Goal: Complete application form

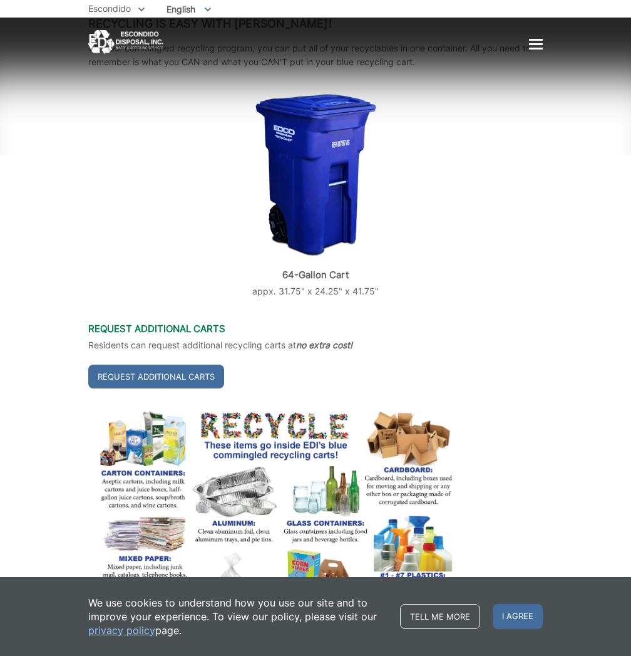
scroll to position [250, 0]
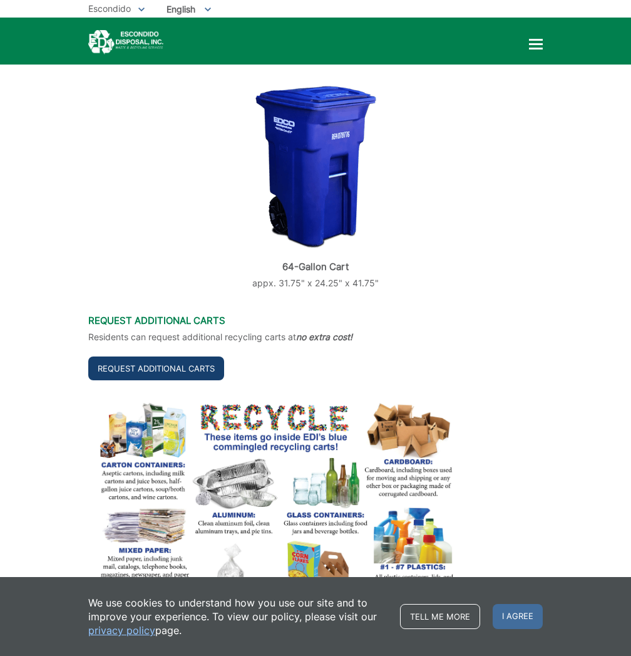
click at [126, 366] on link "Request Additional Carts" at bounding box center [156, 368] width 136 height 24
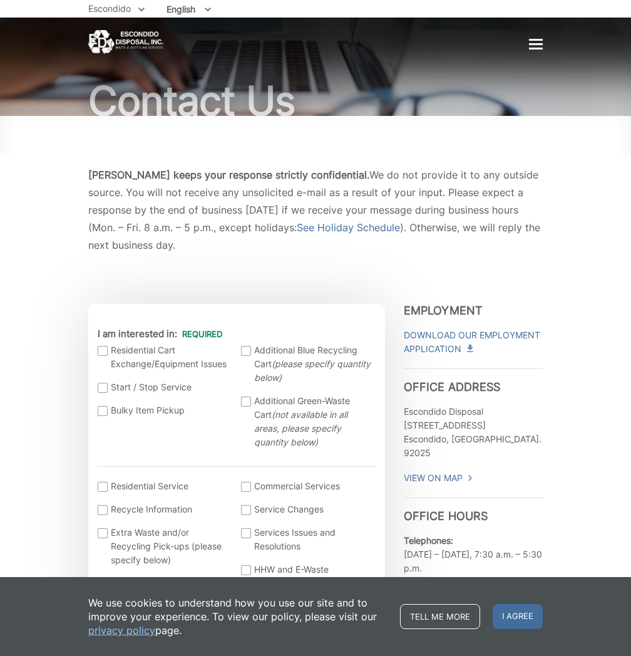
scroll to position [63, 0]
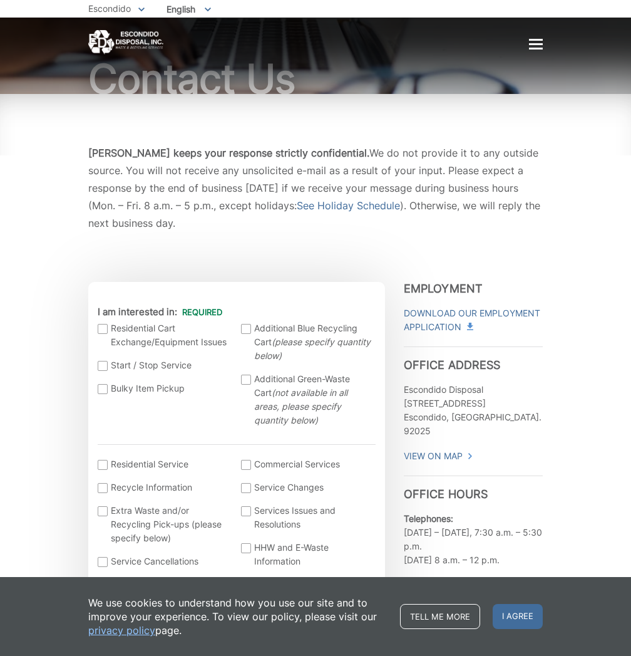
click at [249, 324] on div at bounding box center [246, 329] width 10 height 10
click at [0, 0] on input "Additional Blue Recycling Cart (please specify quantity below)" at bounding box center [0, 0] width 0 height 0
click at [246, 374] on div at bounding box center [246, 379] width 10 height 10
click at [0, 0] on input "Additional Green-Waste Cart (not available in all areas, please specify quantit…" at bounding box center [0, 0] width 0 height 0
click at [244, 374] on div at bounding box center [246, 379] width 10 height 10
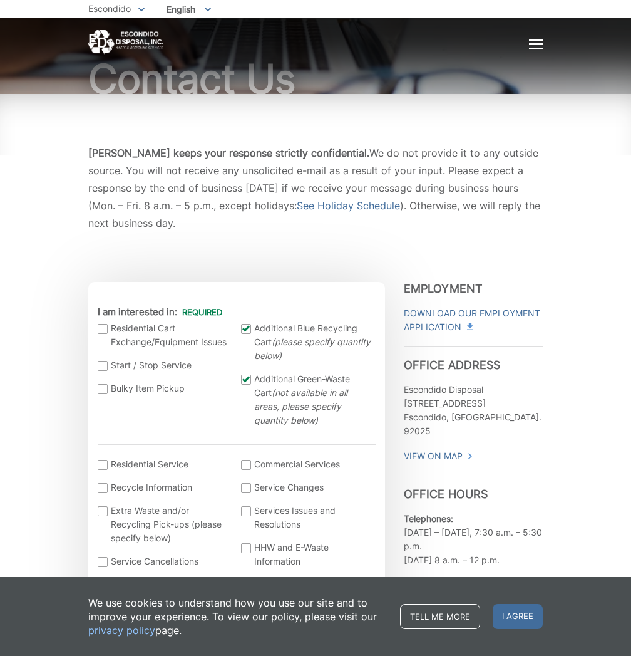
click at [0, 0] on input "Additional Green-Waste Cart (not available in all areas, please specify quantit…" at bounding box center [0, 0] width 0 height 0
click at [247, 374] on div at bounding box center [246, 379] width 10 height 10
click at [0, 0] on input "Additional Green-Waste Cart (not available in all areas, please specify quantit…" at bounding box center [0, 0] width 0 height 0
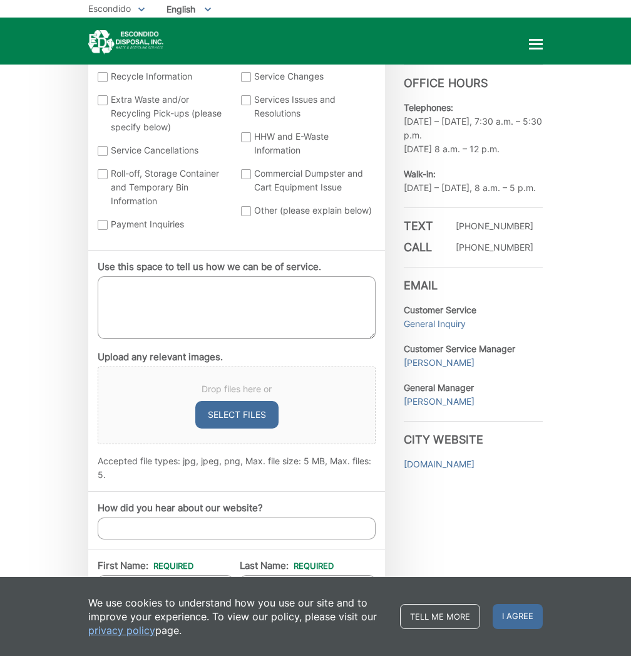
scroll to position [501, 0]
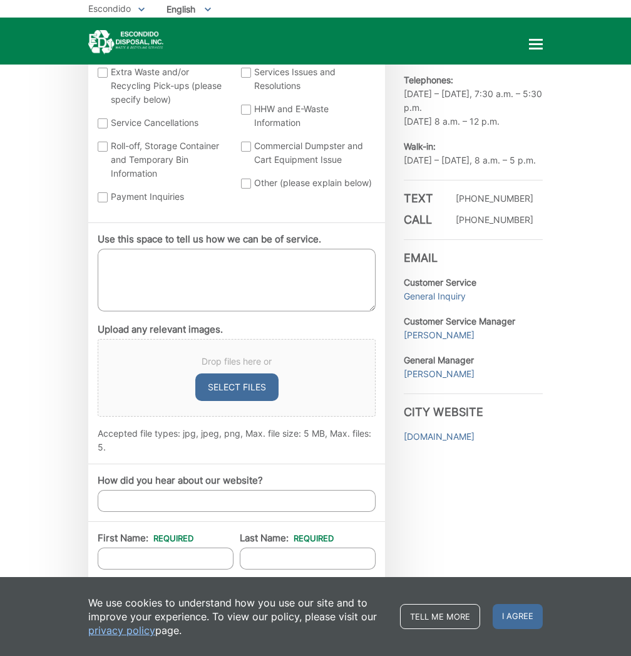
click at [304, 258] on textarea "Use this space to tell us how we can be of service." at bounding box center [237, 280] width 278 height 63
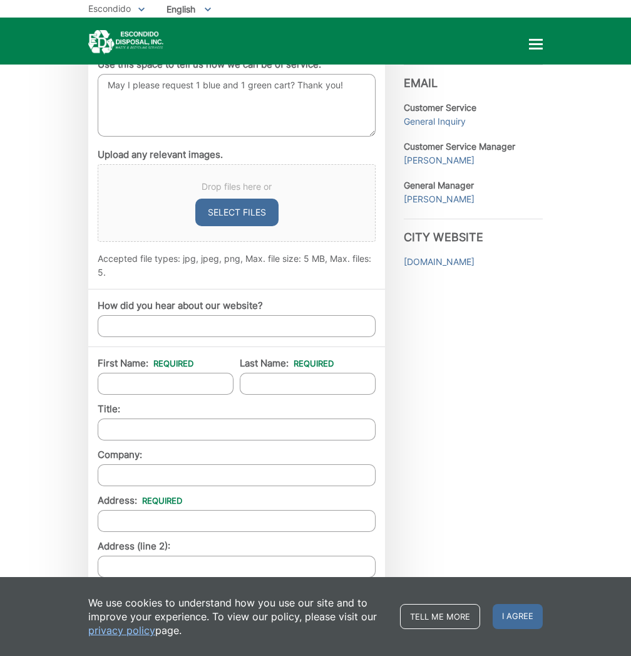
scroll to position [689, 0]
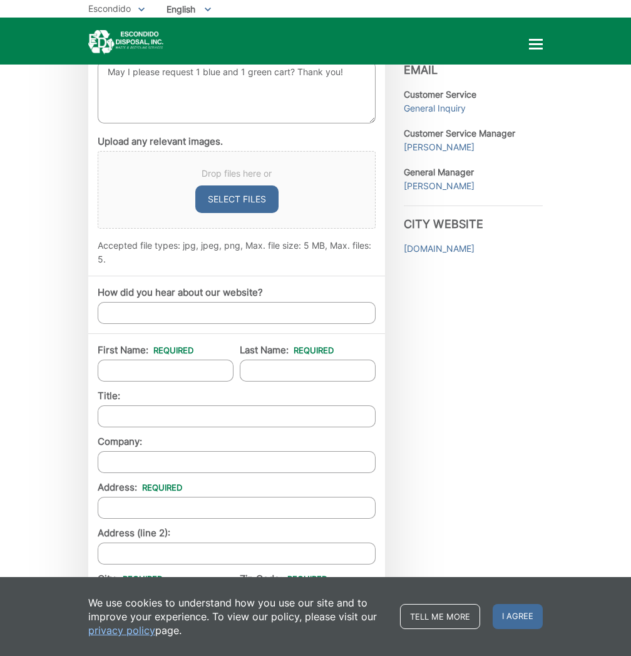
type textarea "May I please request 1 blue and 1 green cart? Thank you!"
click at [187, 359] on input "First Name: *" at bounding box center [166, 370] width 136 height 22
type input "[PERSON_NAME]"
type input "Vellido"
type input "[STREET_ADDRESS]"
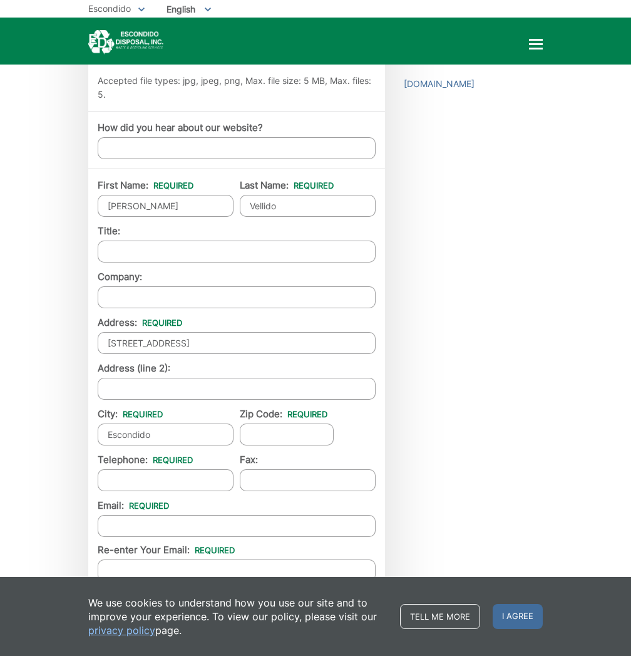
scroll to position [877, 0]
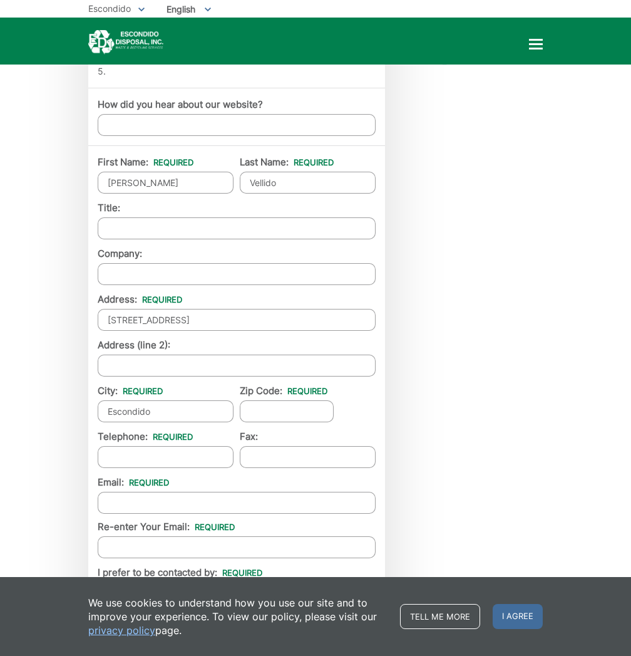
type input "Escondido"
click at [284, 400] on input "Zip Code: *" at bounding box center [287, 411] width 94 height 22
type input "C"
type input "92027"
type input "[PHONE_NUMBER]"
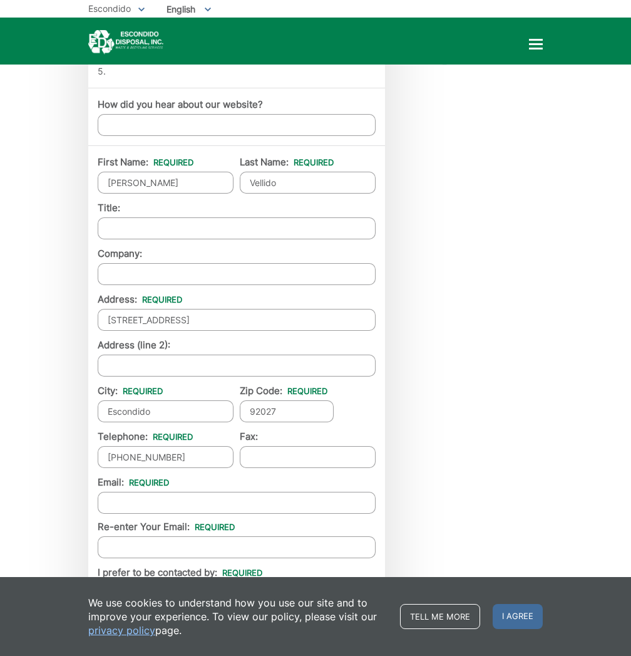
type input "(___) ___-____"
click at [262, 492] on input "justinandmonica" at bounding box center [237, 503] width 278 height 22
type input "[EMAIL_ADDRESS][DOMAIN_NAME]"
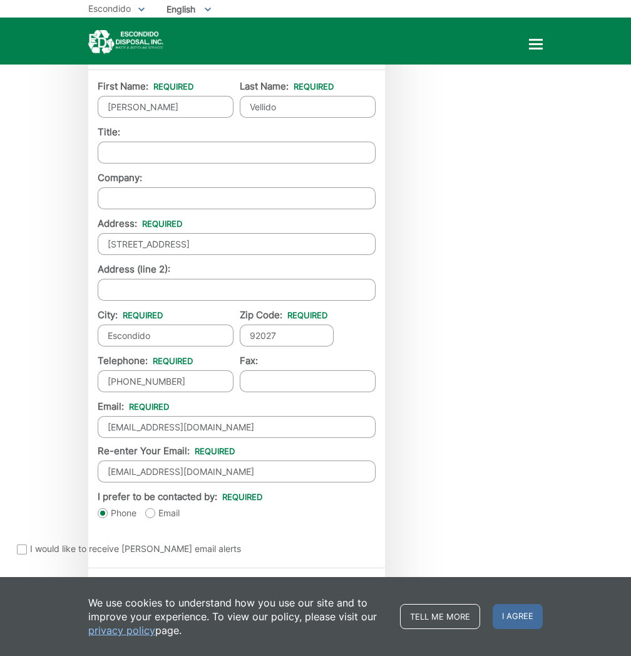
scroll to position [1002, 0]
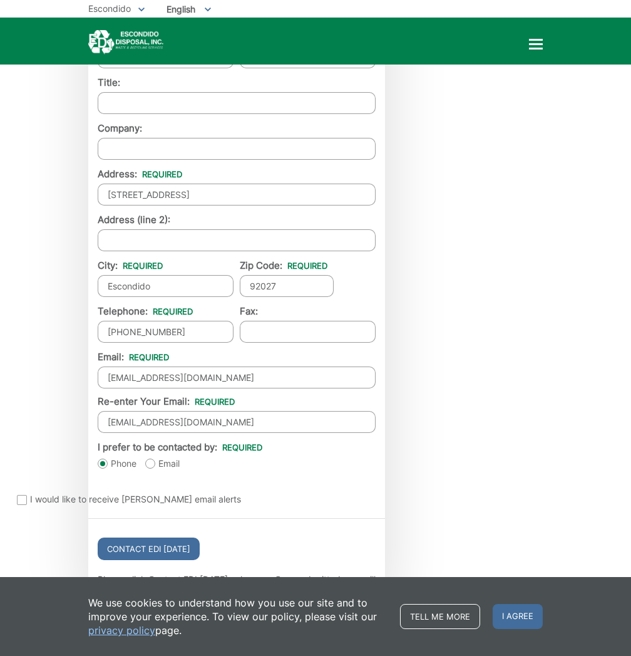
click at [165, 457] on label "Email" at bounding box center [162, 463] width 34 height 13
radio input "true"
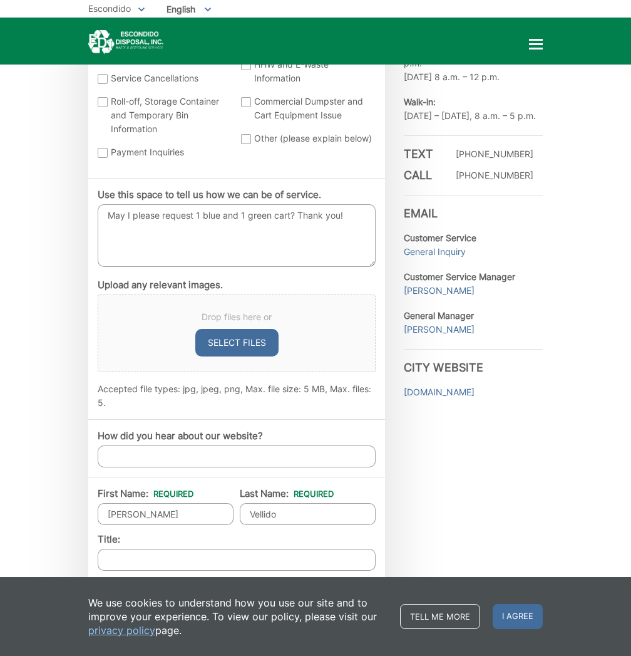
scroll to position [438, 0]
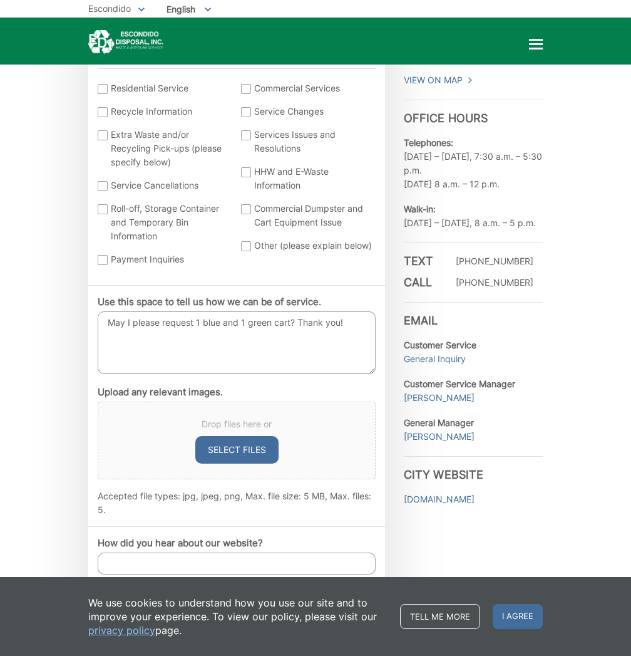
click at [160, 311] on textarea "May I please request 1 blue and 1 green cart? Thank you!" at bounding box center [237, 342] width 278 height 63
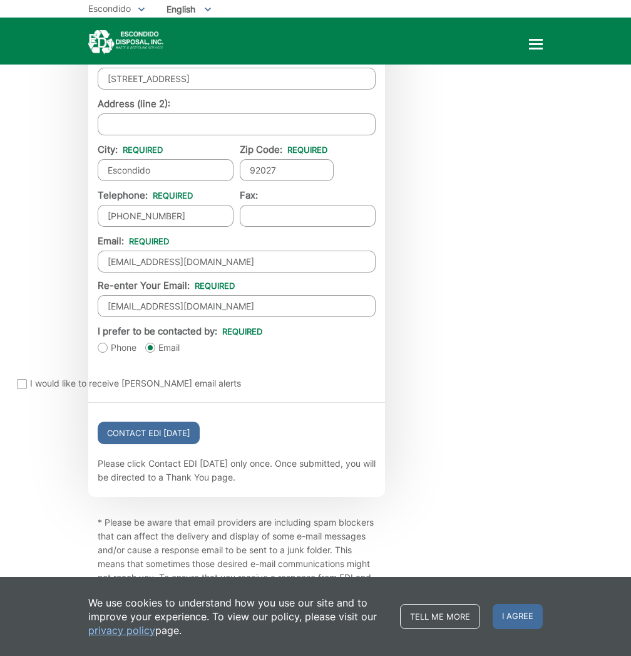
scroll to position [1148, 0]
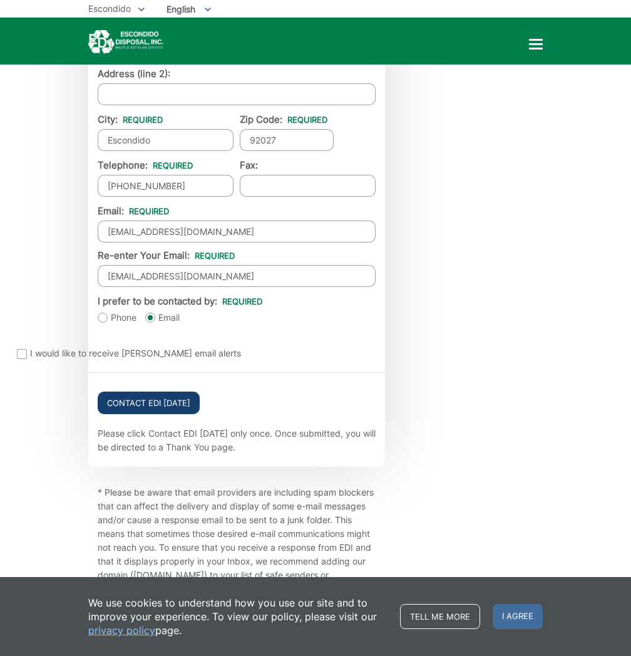
type textarea "May I please inquire about cost for additional carts - 1 blue and 1 green? Than…"
click at [185, 391] on input "Contact EDI [DATE]" at bounding box center [149, 402] width 102 height 23
